Goal: Task Accomplishment & Management: Use online tool/utility

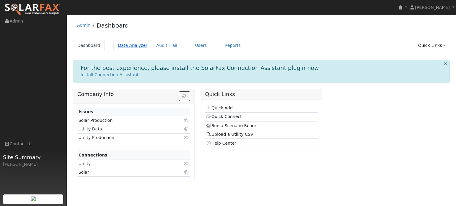
click at [124, 44] on link "Data Analyzer" at bounding box center [132, 45] width 39 height 11
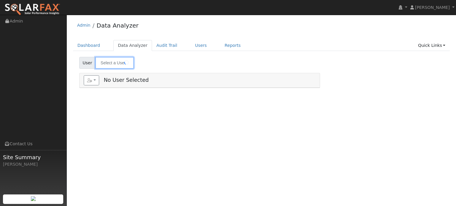
type input "[PERSON_NAME]"
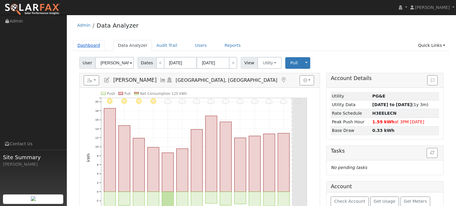
click at [94, 48] on link "Dashboard" at bounding box center [89, 45] width 32 height 11
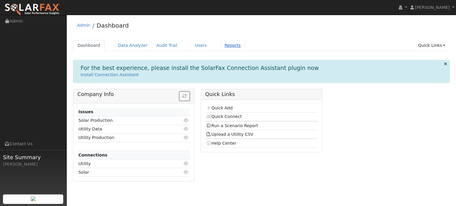
click at [220, 47] on link "Reports" at bounding box center [232, 45] width 25 height 11
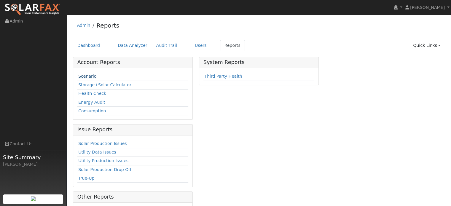
click at [79, 77] on link "Scenario" at bounding box center [87, 76] width 18 height 5
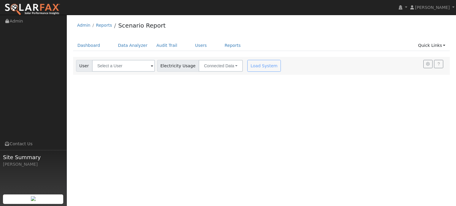
click at [151, 66] on span at bounding box center [152, 66] width 2 height 7
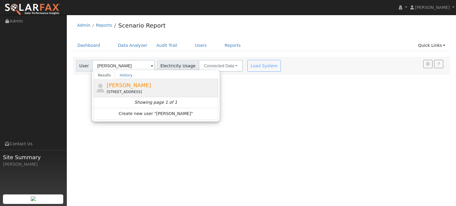
click at [147, 90] on div "[STREET_ADDRESS]" at bounding box center [161, 91] width 110 height 5
type input "[PERSON_NAME]"
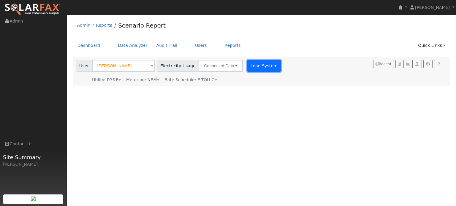
click at [250, 68] on button "Load System" at bounding box center [264, 66] width 34 height 12
